Goal: Information Seeking & Learning: Learn about a topic

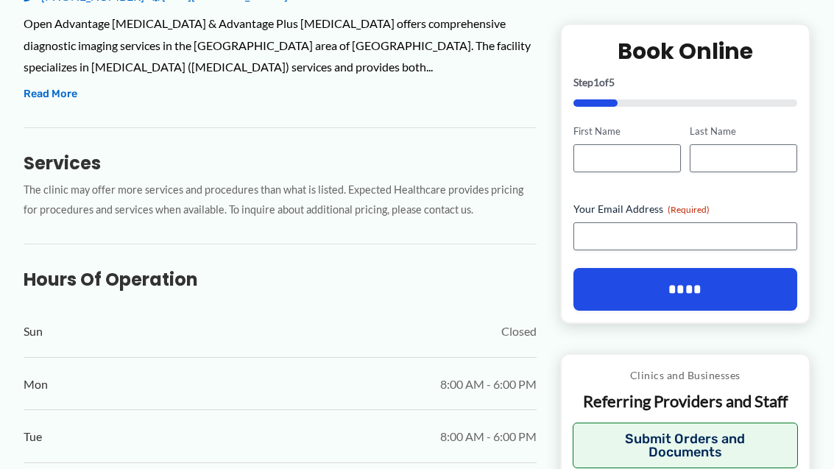
scroll to position [595, 0]
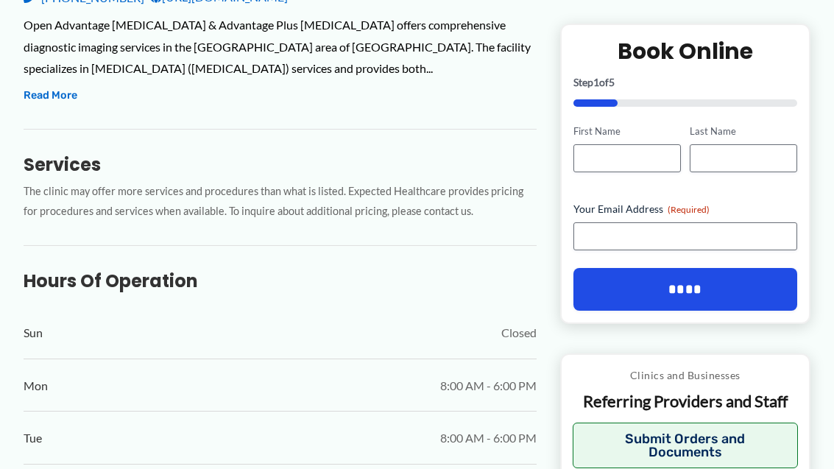
click at [41, 47] on div "Open Advantage [MEDICAL_DATA] & Advantage Plus [MEDICAL_DATA] offers comprehens…" at bounding box center [280, 47] width 513 height 66
click at [57, 87] on button "Read More" at bounding box center [51, 96] width 54 height 18
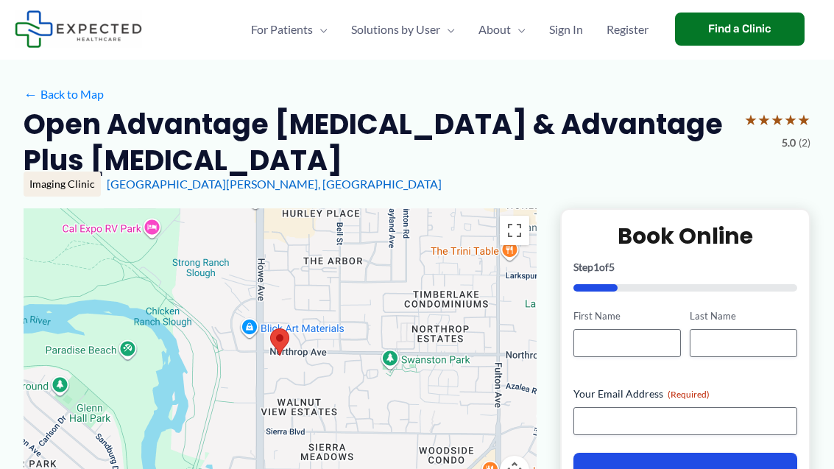
scroll to position [0, 0]
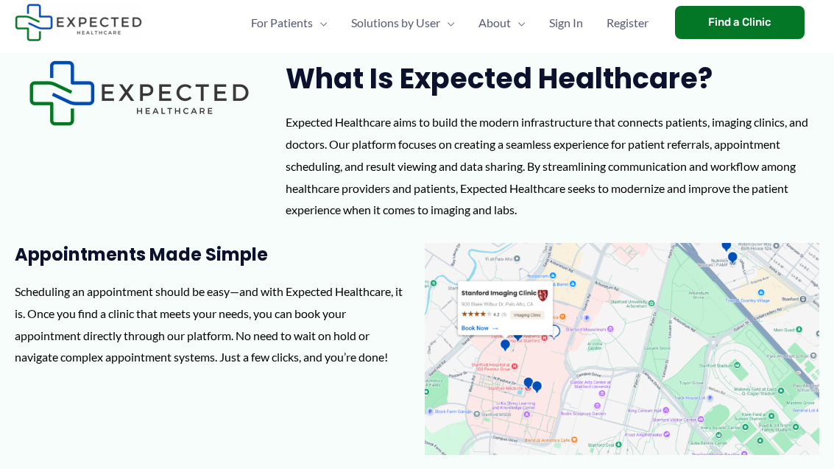
scroll to position [40, 0]
